Goal: Task Accomplishment & Management: Manage account settings

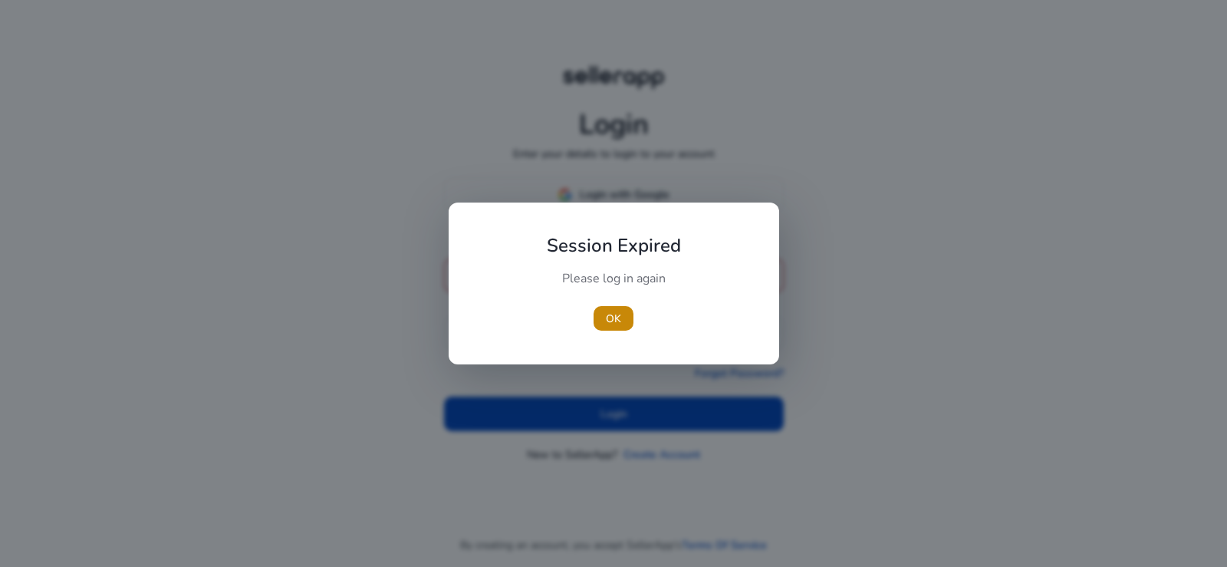
type input "**********"
click at [618, 406] on div at bounding box center [613, 283] width 1227 height 567
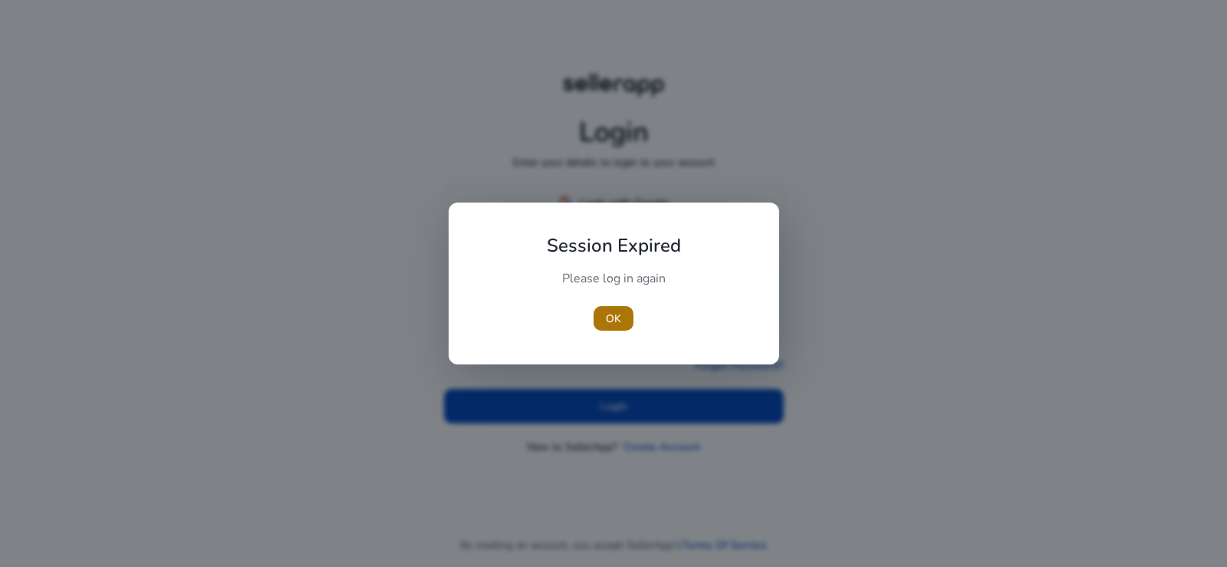
click at [614, 321] on span "OK" at bounding box center [613, 319] width 15 height 16
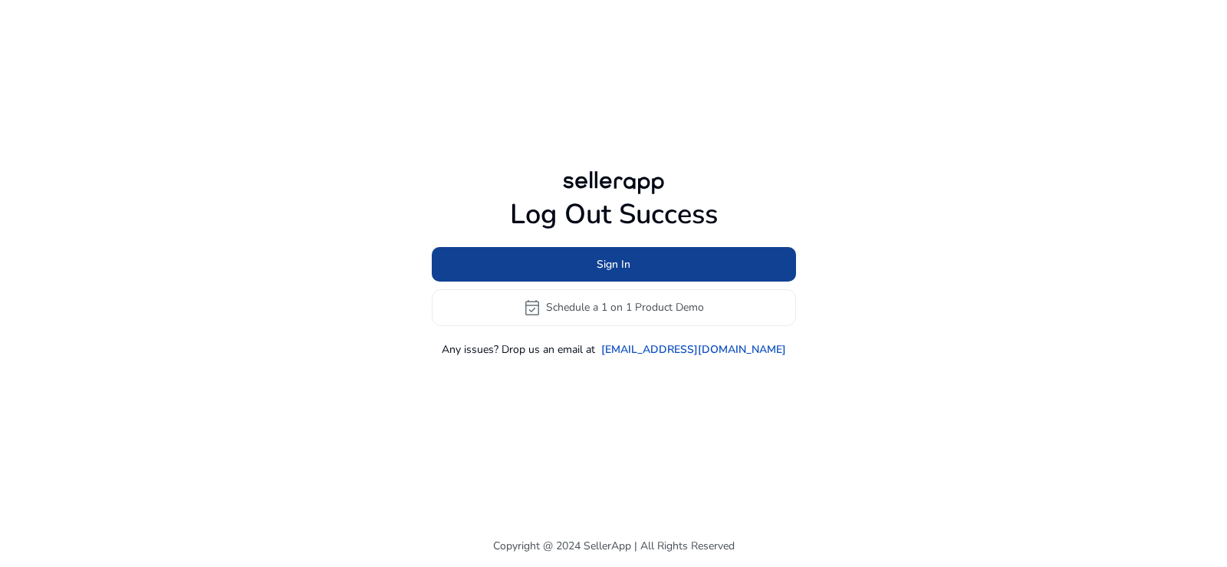
click at [601, 252] on span at bounding box center [614, 263] width 364 height 37
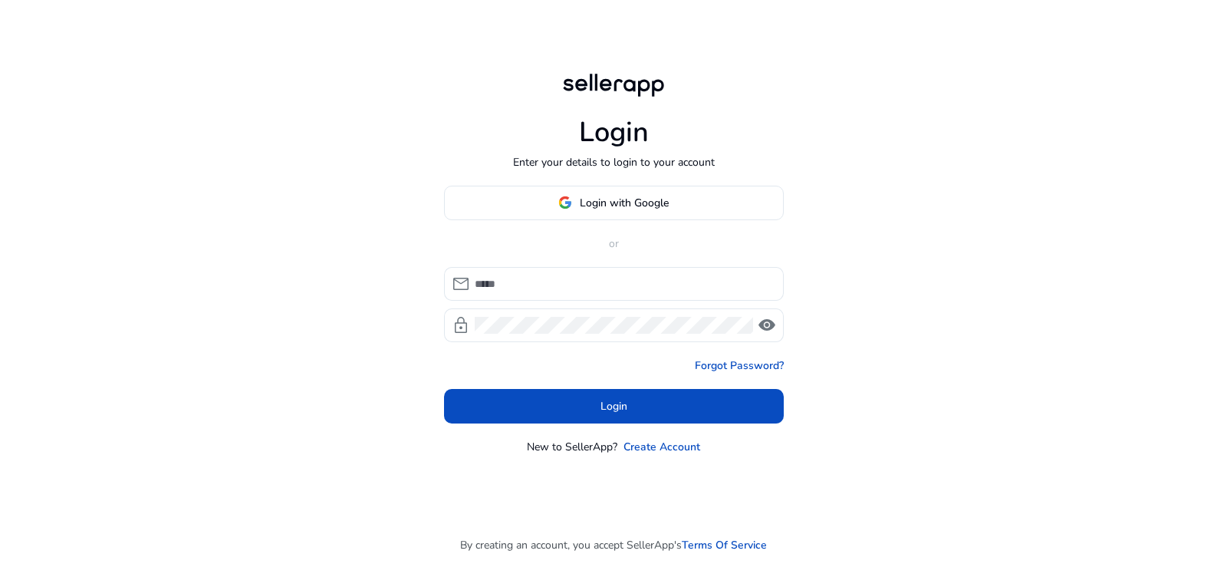
type input "**********"
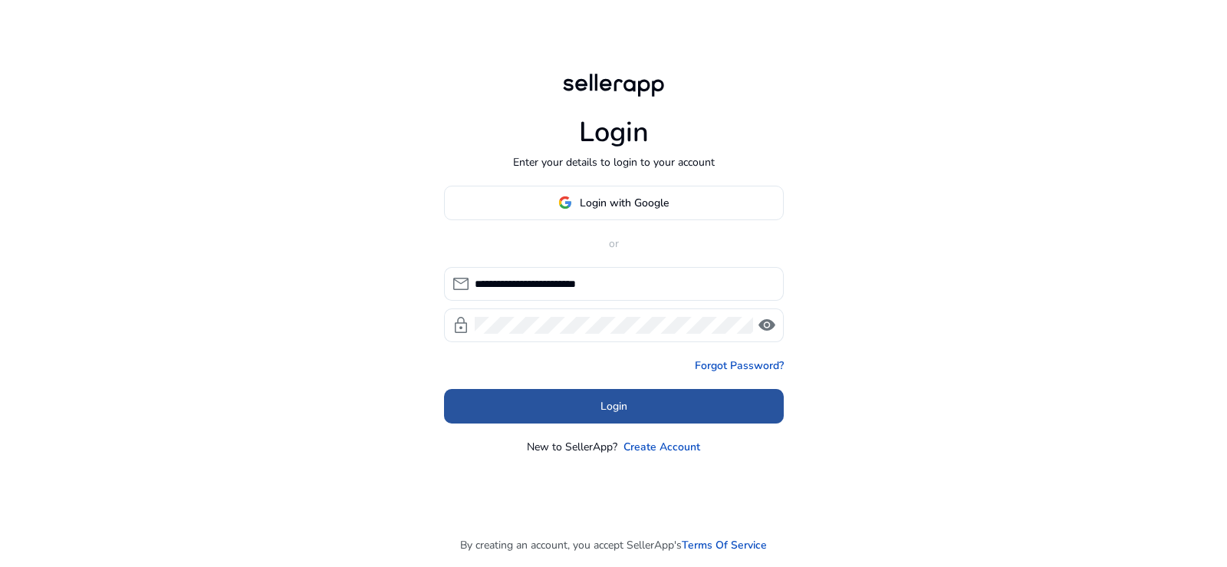
click at [637, 403] on span at bounding box center [614, 405] width 340 height 37
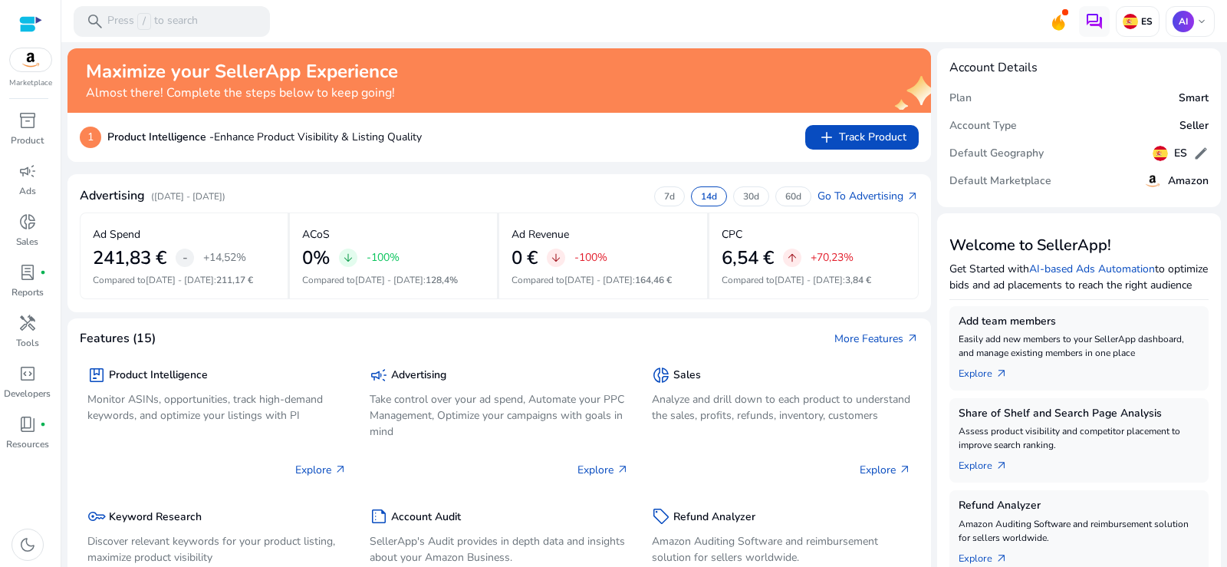
click at [25, 187] on div at bounding box center [613, 283] width 1227 height 567
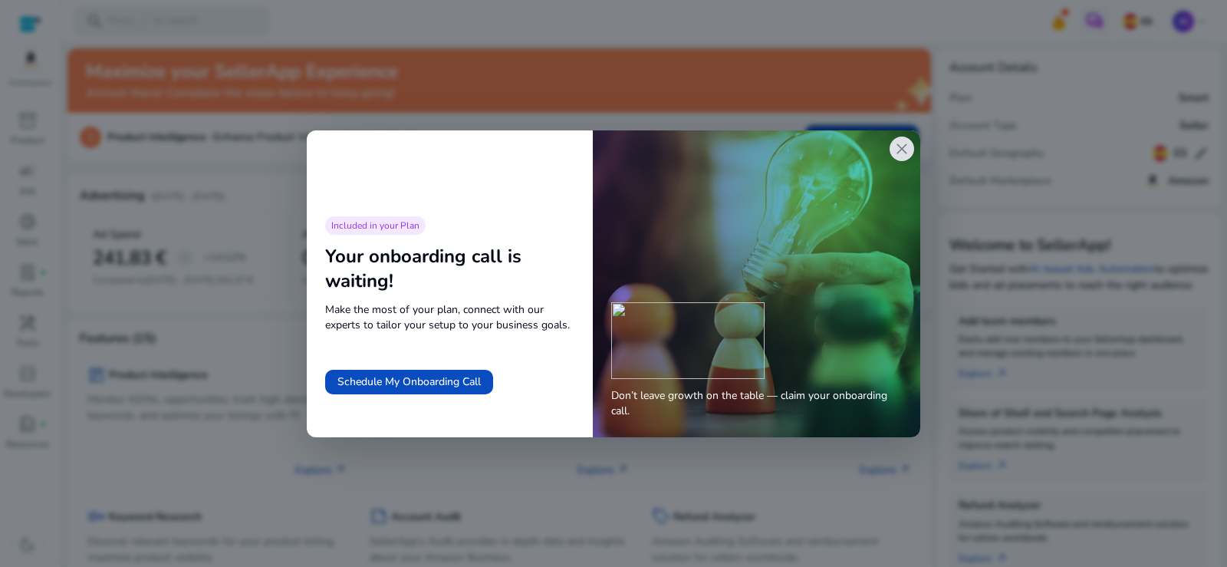
click at [901, 146] on span "close" at bounding box center [902, 149] width 18 height 18
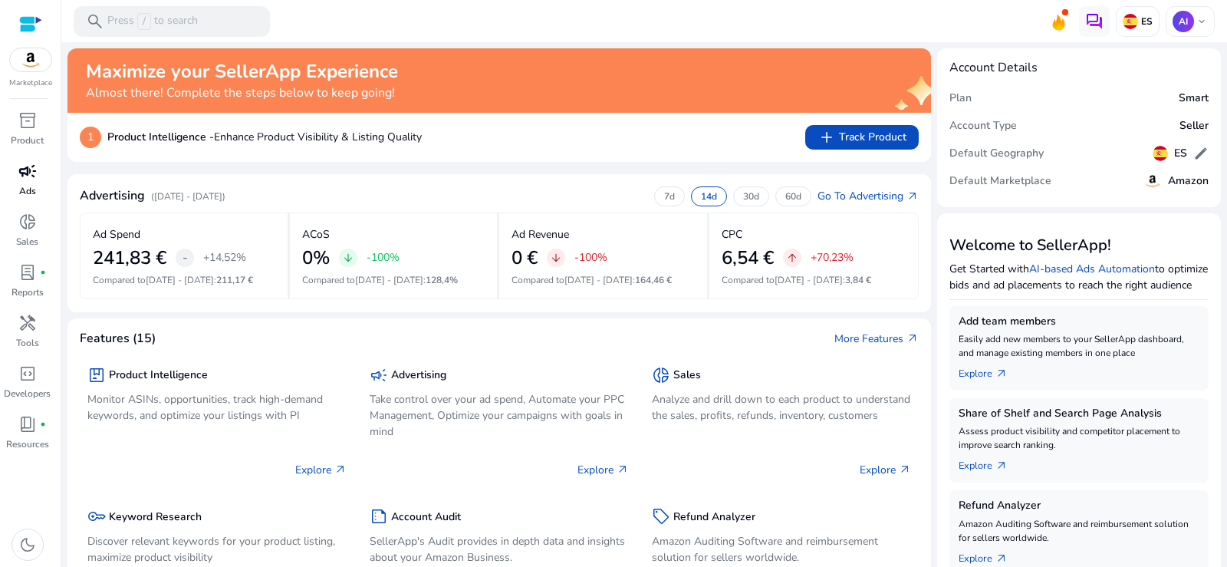
click at [15, 176] on div "campaign" at bounding box center [27, 171] width 43 height 25
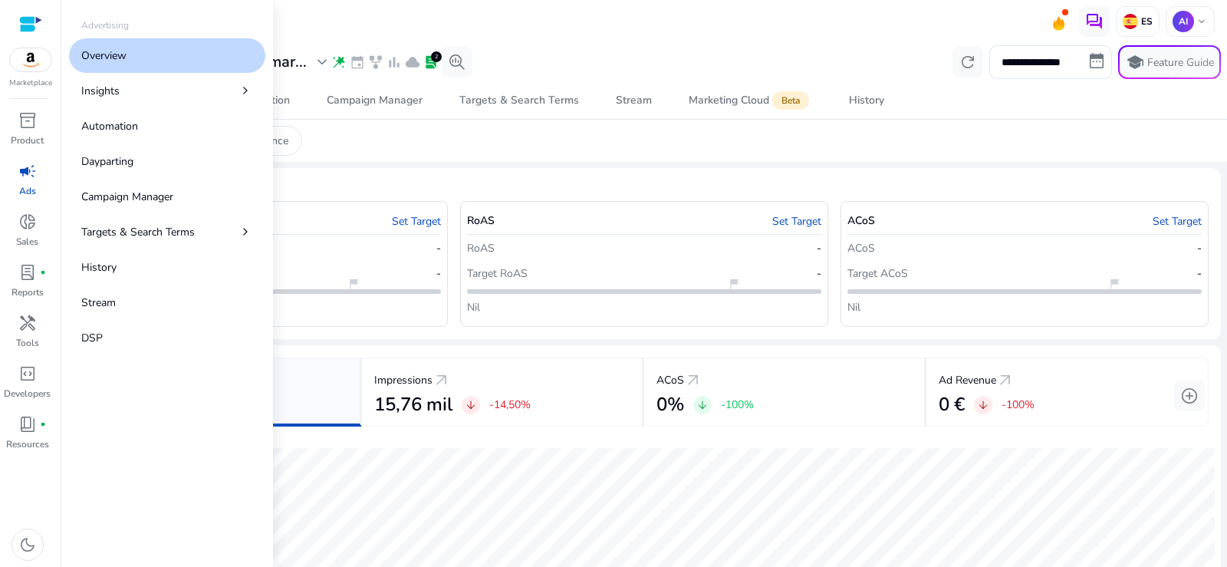
click at [104, 49] on p "Overview" at bounding box center [103, 56] width 45 height 16
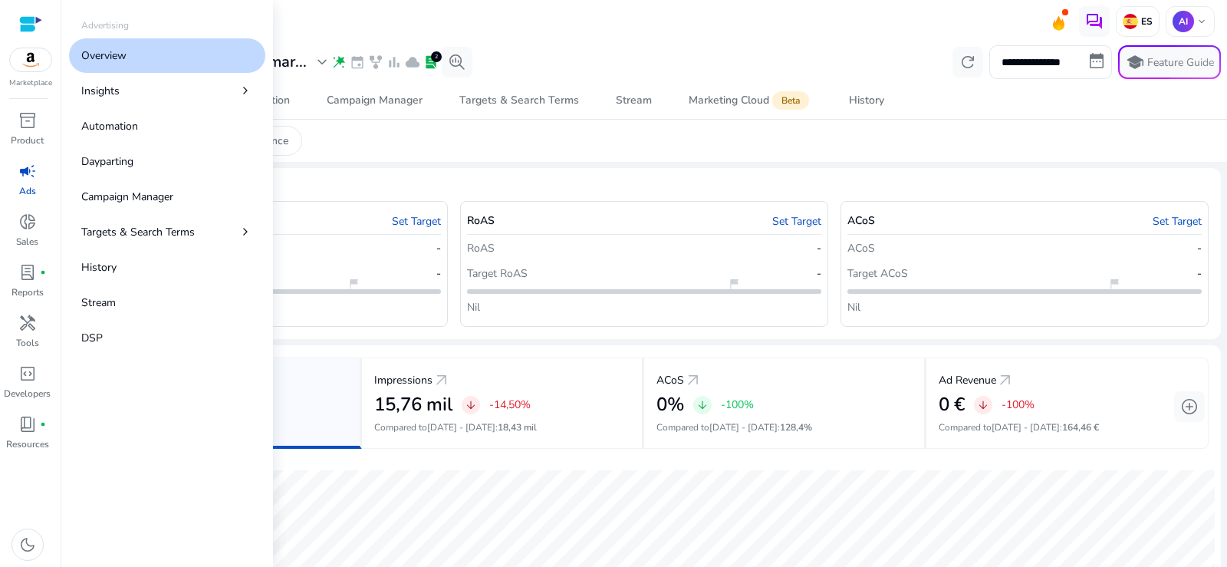
click at [106, 48] on p "Overview" at bounding box center [103, 56] width 45 height 16
click at [92, 60] on p "Overview" at bounding box center [103, 56] width 45 height 16
click at [91, 51] on p "Overview" at bounding box center [103, 56] width 45 height 16
